Goal: Find specific page/section: Find specific page/section

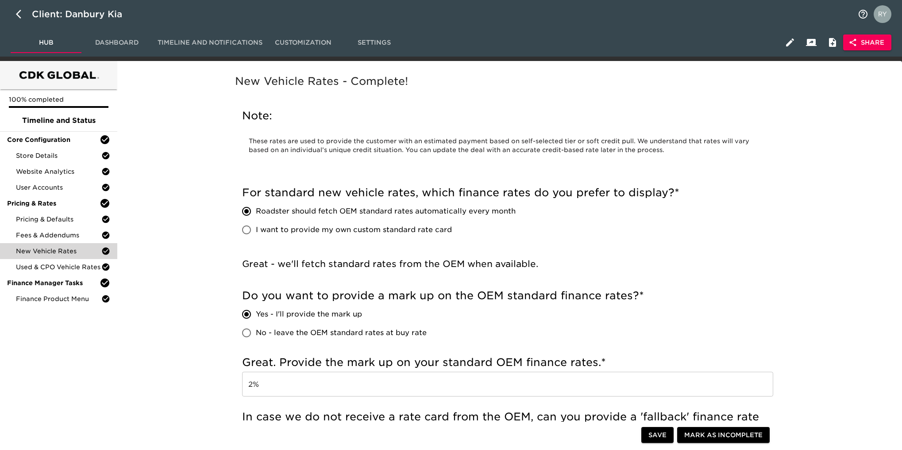
scroll to position [730, 0]
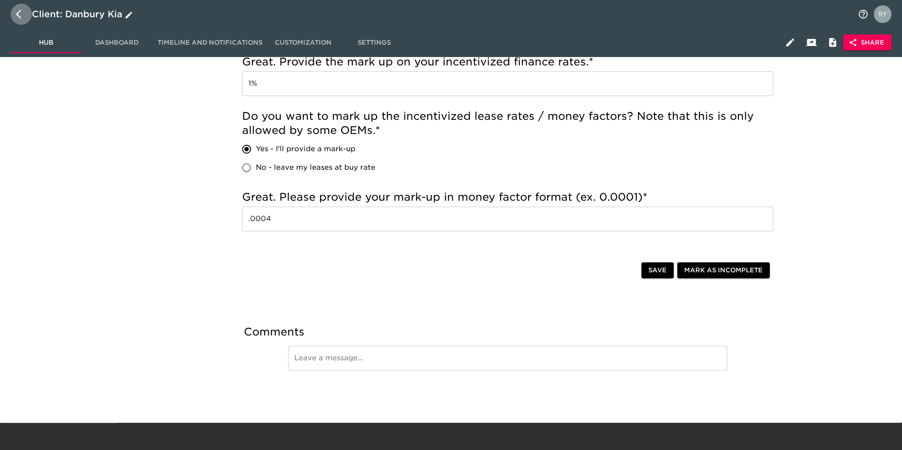
click at [18, 13] on icon "button" at bounding box center [18, 14] width 5 height 9
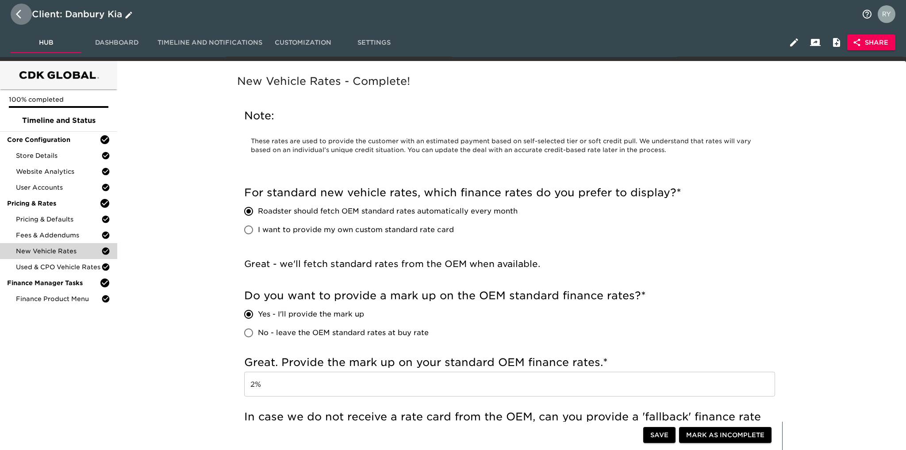
select select "10"
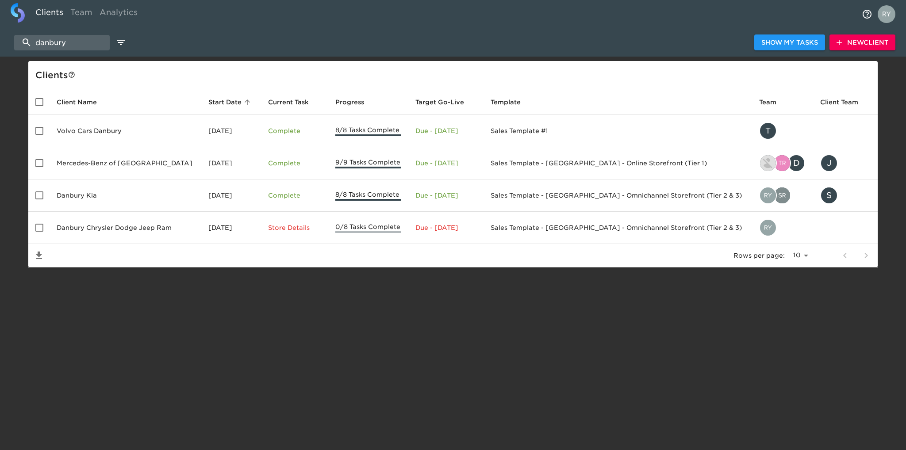
drag, startPoint x: 76, startPoint y: 43, endPoint x: 25, endPoint y: 53, distance: 52.2
click at [25, 53] on div "danbury Show My Tasks New Client" at bounding box center [453, 42] width 906 height 28
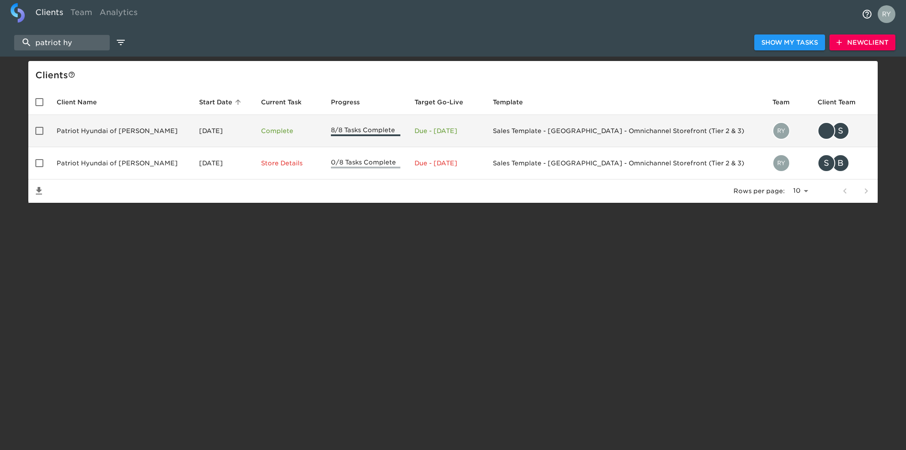
type input "patriot hy"
click at [135, 128] on td "Patriot Hyundai of Bradley" at bounding box center [121, 131] width 142 height 32
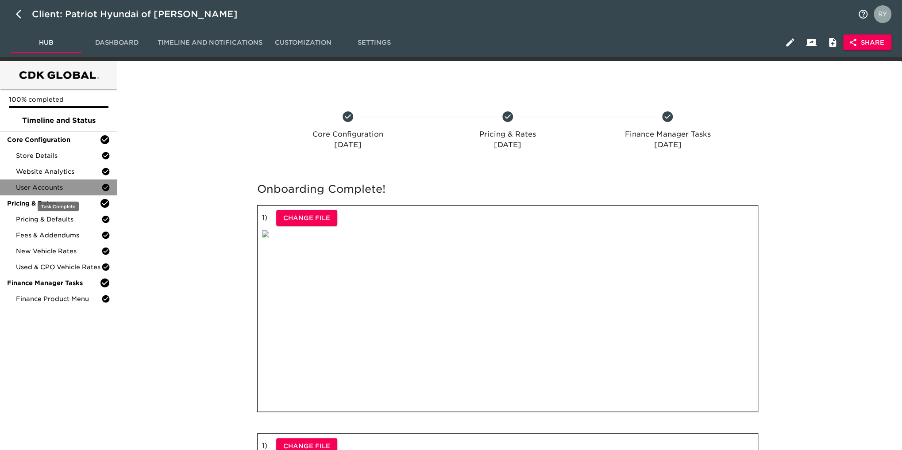
click at [39, 193] on div "User Accounts" at bounding box center [58, 188] width 117 height 16
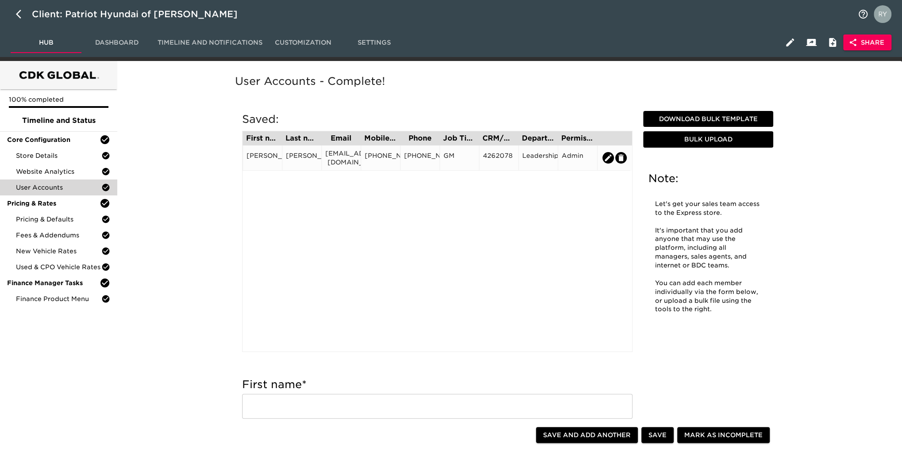
click at [346, 166] on div "‎gwilliams@patriotmotors.com" at bounding box center [340, 158] width 39 height 25
click at [352, 165] on div "‎gwilliams@patriotmotors.com" at bounding box center [340, 158] width 39 height 25
click at [349, 158] on div "‎gwilliams@patriotmotors.com" at bounding box center [341, 158] width 32 height 18
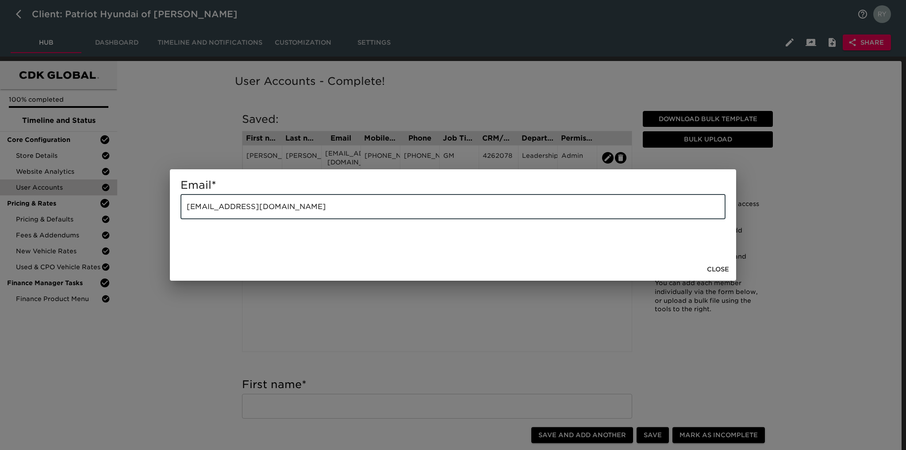
drag, startPoint x: 331, startPoint y: 212, endPoint x: 115, endPoint y: 225, distance: 217.2
click at [115, 225] on div "Email * ‎gwilliams@patriotmotors.com ​ Close" at bounding box center [453, 225] width 906 height 450
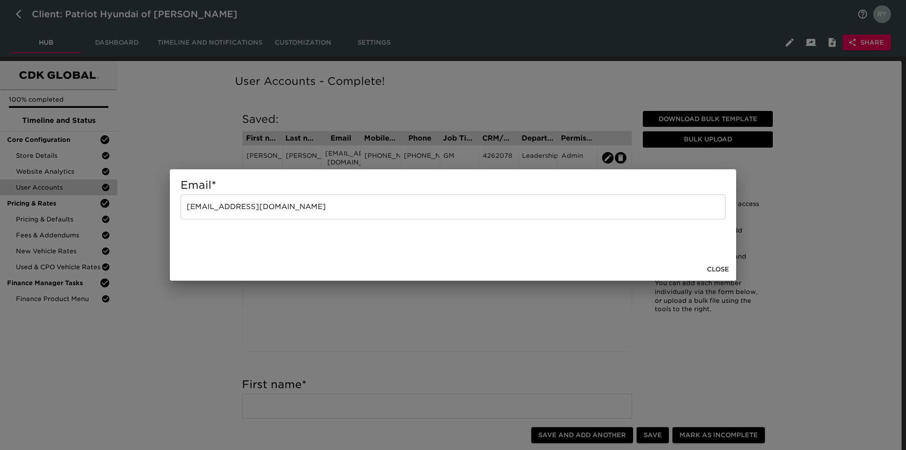
click at [166, 337] on div "Email * ‎gwilliams@patriotmotors.com ​ Close" at bounding box center [453, 225] width 906 height 450
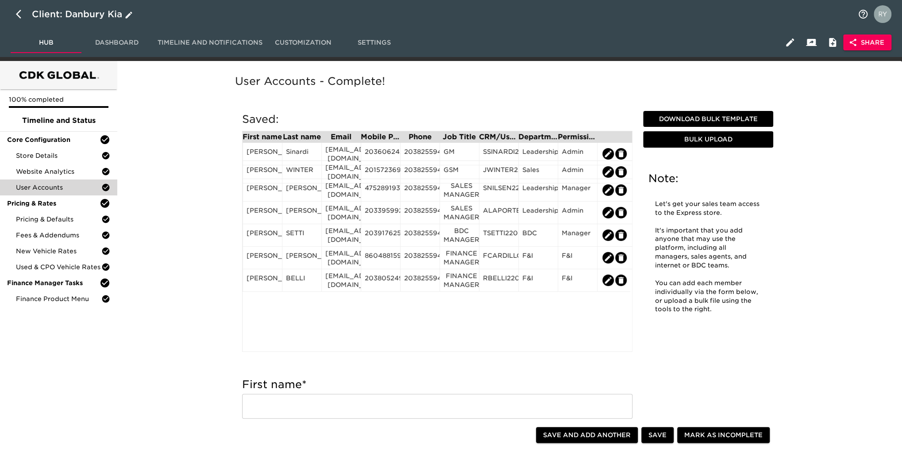
click at [19, 15] on icon "button" at bounding box center [21, 14] width 11 height 11
select select "10"
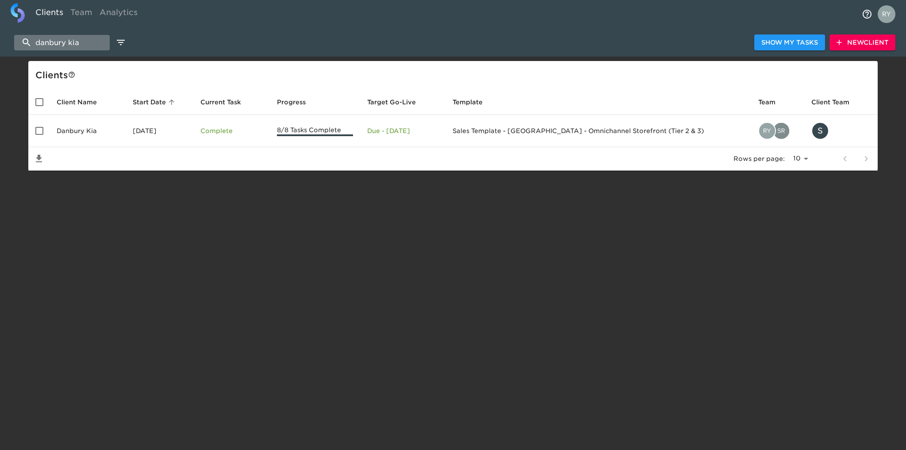
drag, startPoint x: 88, startPoint y: 41, endPoint x: 31, endPoint y: 46, distance: 57.3
click at [31, 46] on input "danbury kia" at bounding box center [62, 42] width 96 height 15
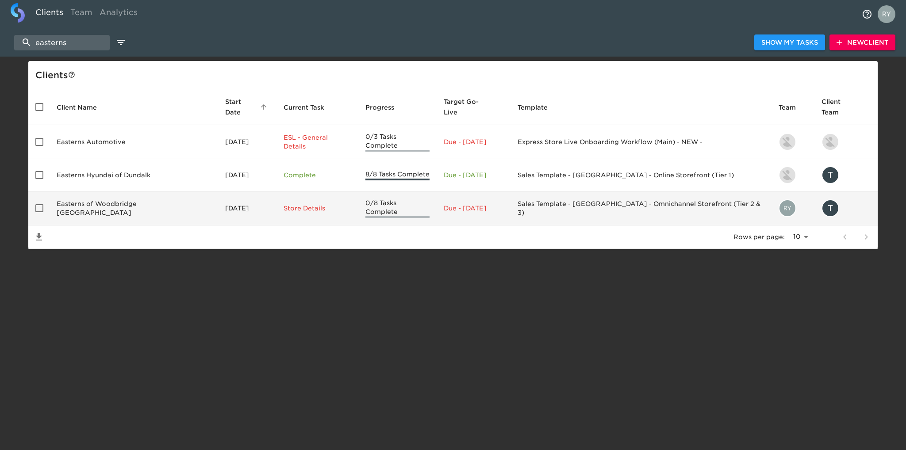
type input "easterns"
click at [114, 198] on td "Easterns of Woodbridge [GEOGRAPHIC_DATA]" at bounding box center [134, 209] width 169 height 34
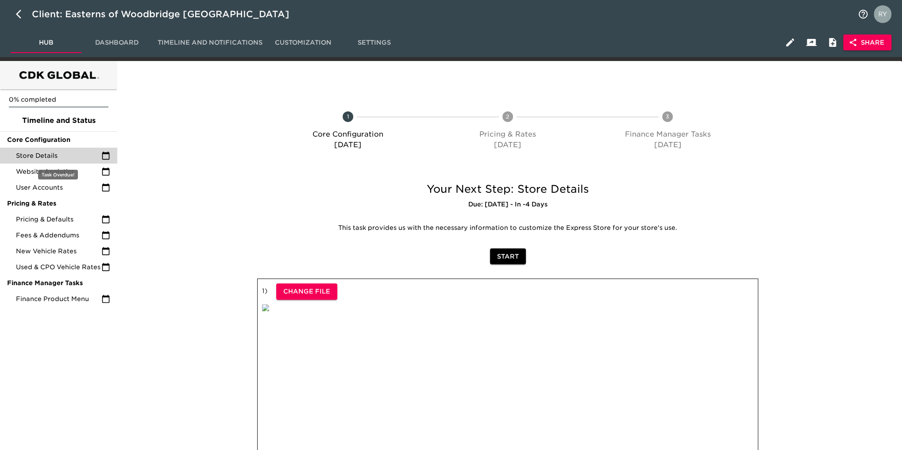
click at [52, 159] on span "Store Details" at bounding box center [58, 155] width 85 height 9
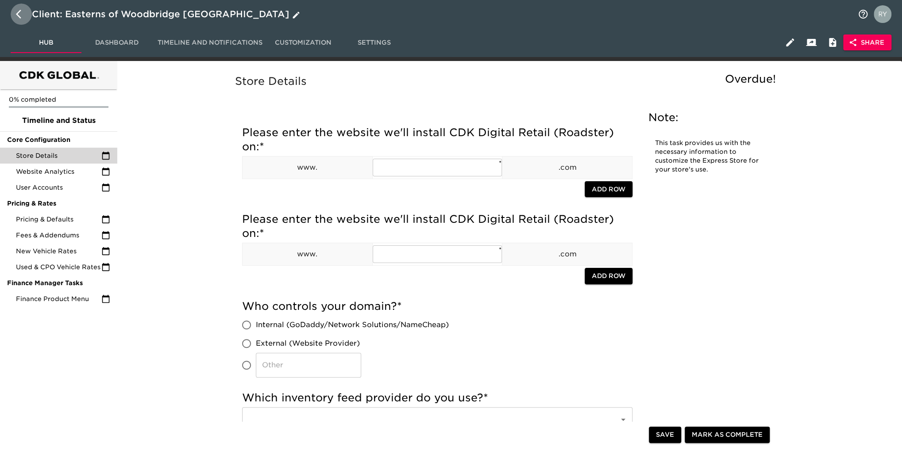
click at [18, 15] on icon "button" at bounding box center [18, 14] width 5 height 9
select select "10"
